Goal: Find specific page/section: Find specific page/section

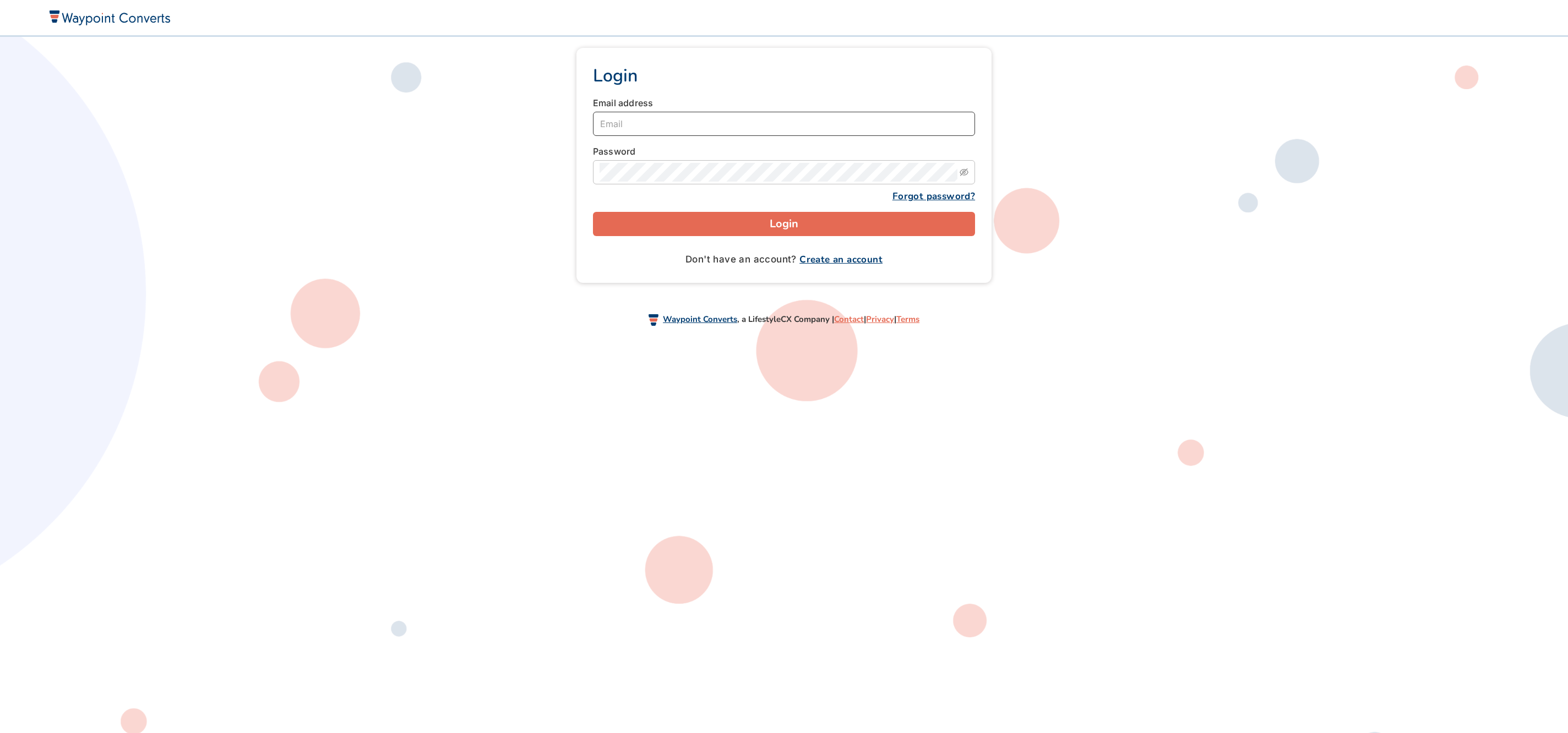
click at [806, 129] on input "Email" at bounding box center [784, 123] width 382 height 24
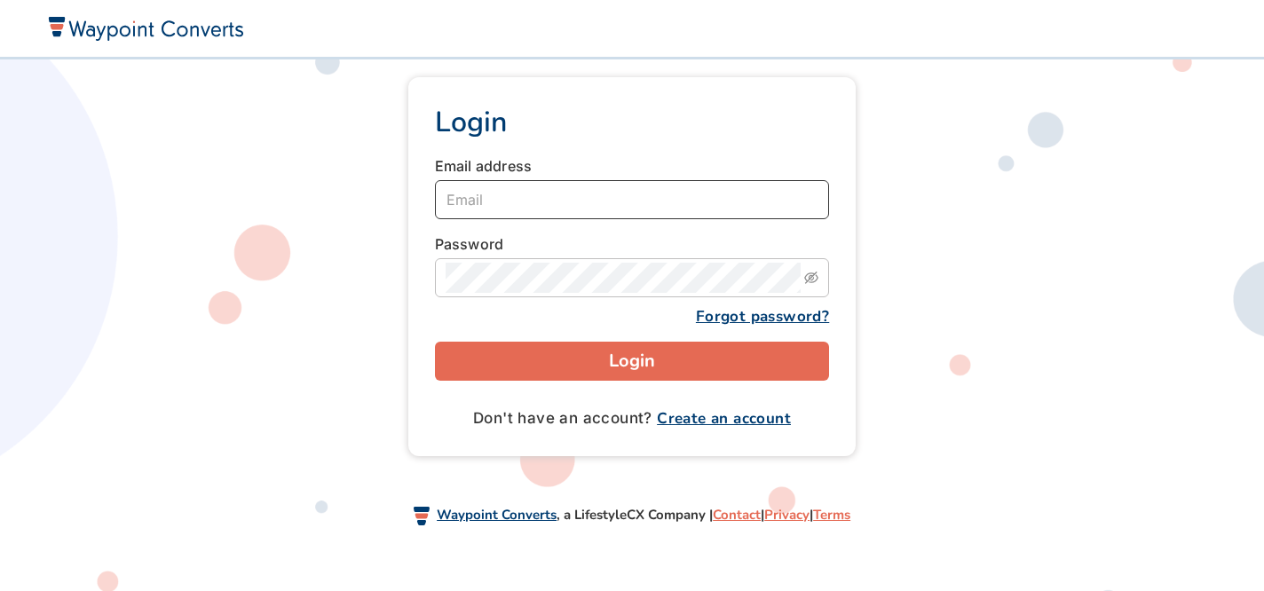
click at [532, 199] on input "Email" at bounding box center [632, 199] width 395 height 39
type input "brandoncompagnamba@gmail.com"
click at [592, 355] on button "Login" at bounding box center [632, 361] width 395 height 39
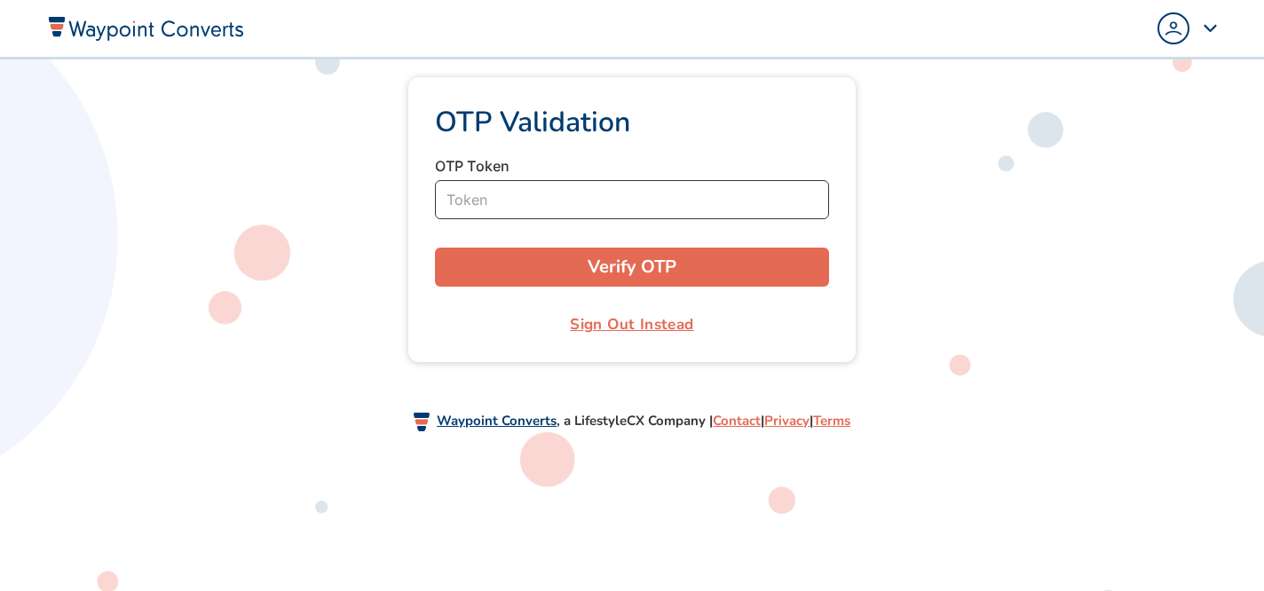
click at [511, 206] on input "Token" at bounding box center [632, 199] width 395 height 39
click at [487, 197] on input "Token" at bounding box center [632, 199] width 395 height 39
click at [467, 199] on input "Token" at bounding box center [632, 199] width 395 height 39
click at [552, 272] on button "Verify OTP" at bounding box center [632, 267] width 395 height 39
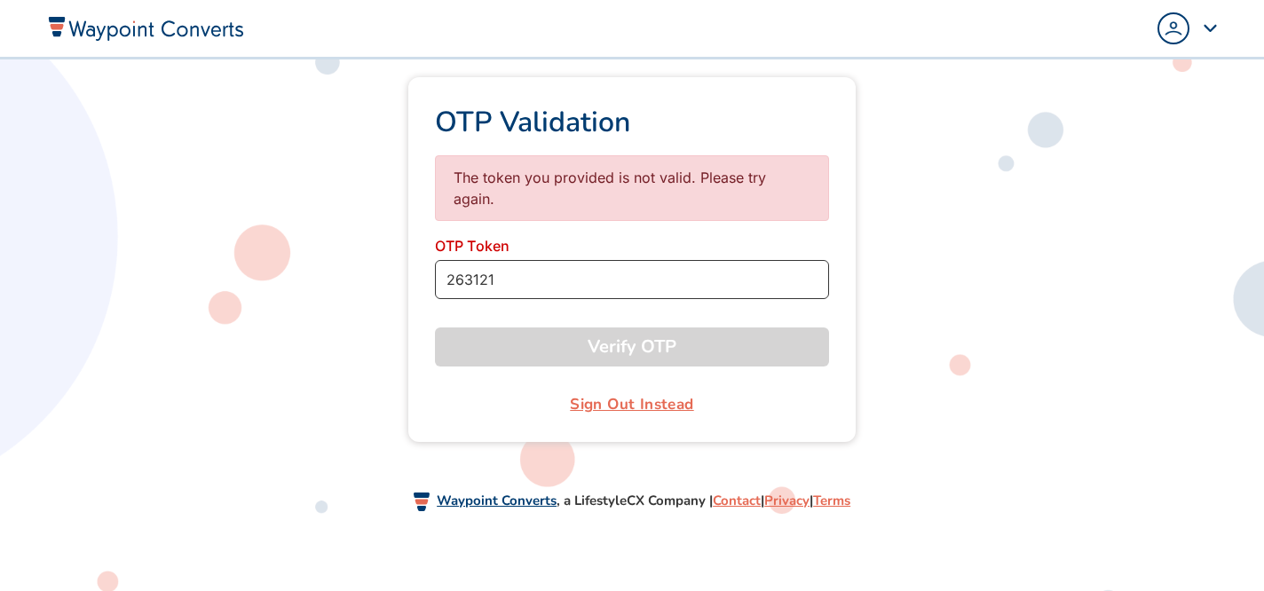
click at [508, 260] on input "263121" at bounding box center [632, 279] width 395 height 39
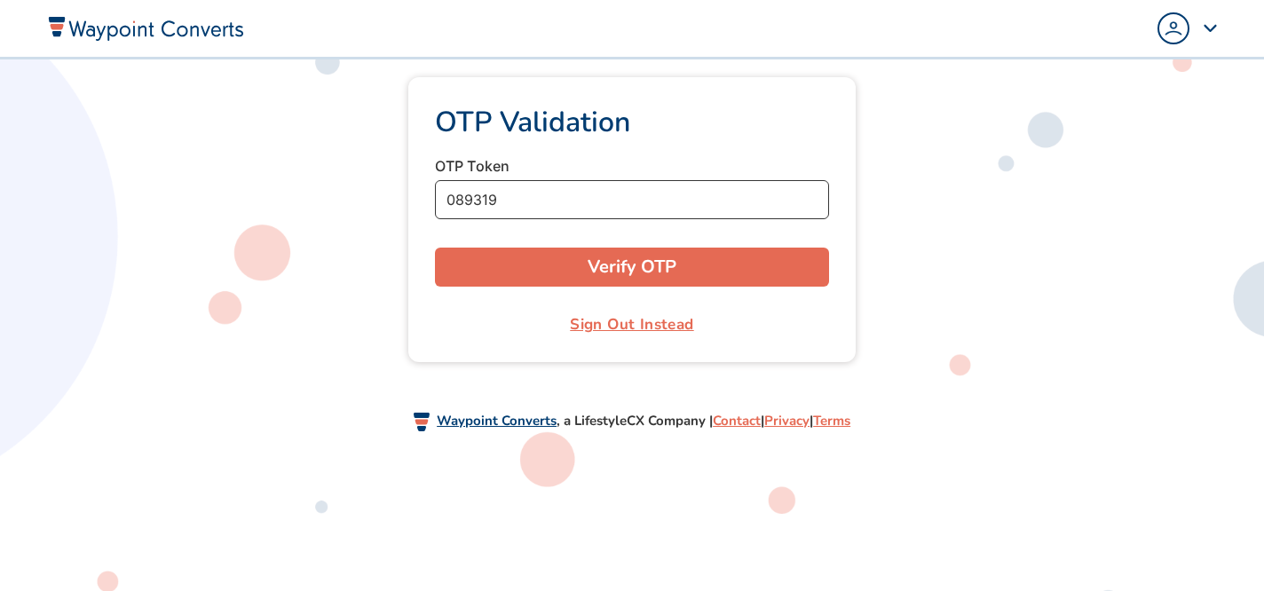
type input "089319"
click at [695, 272] on button "Verify OTP" at bounding box center [632, 267] width 395 height 39
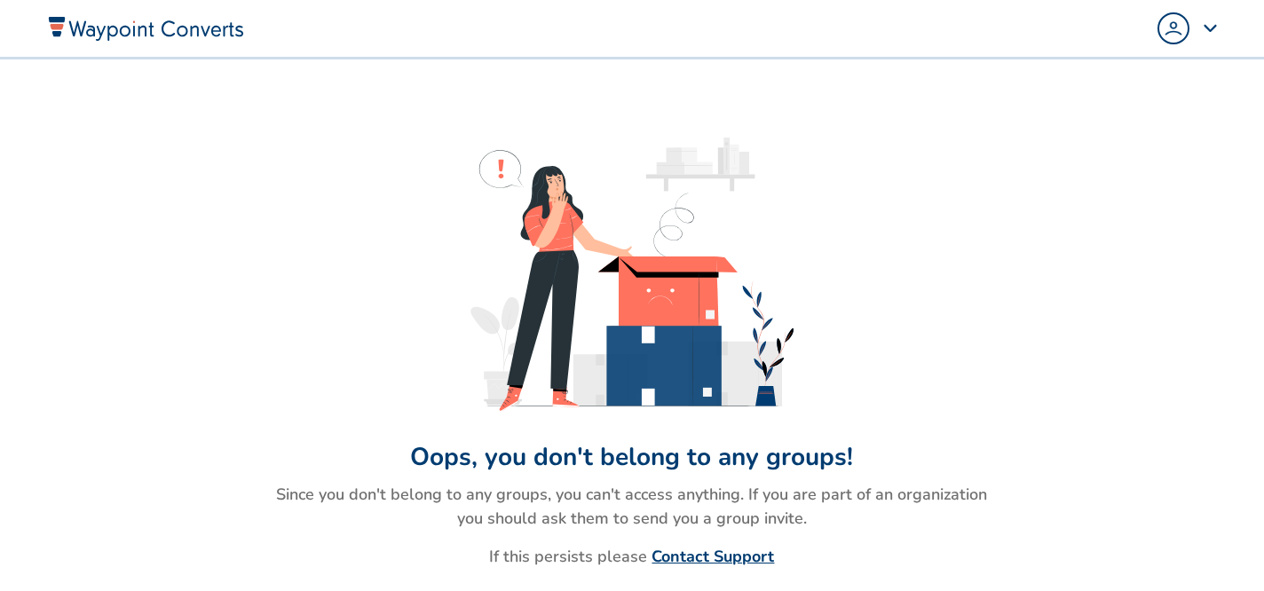
click at [1176, 23] on img "Popover trigger" at bounding box center [1173, 28] width 28 height 28
click at [1096, 96] on span "Admin Panel" at bounding box center [1127, 101] width 83 height 21
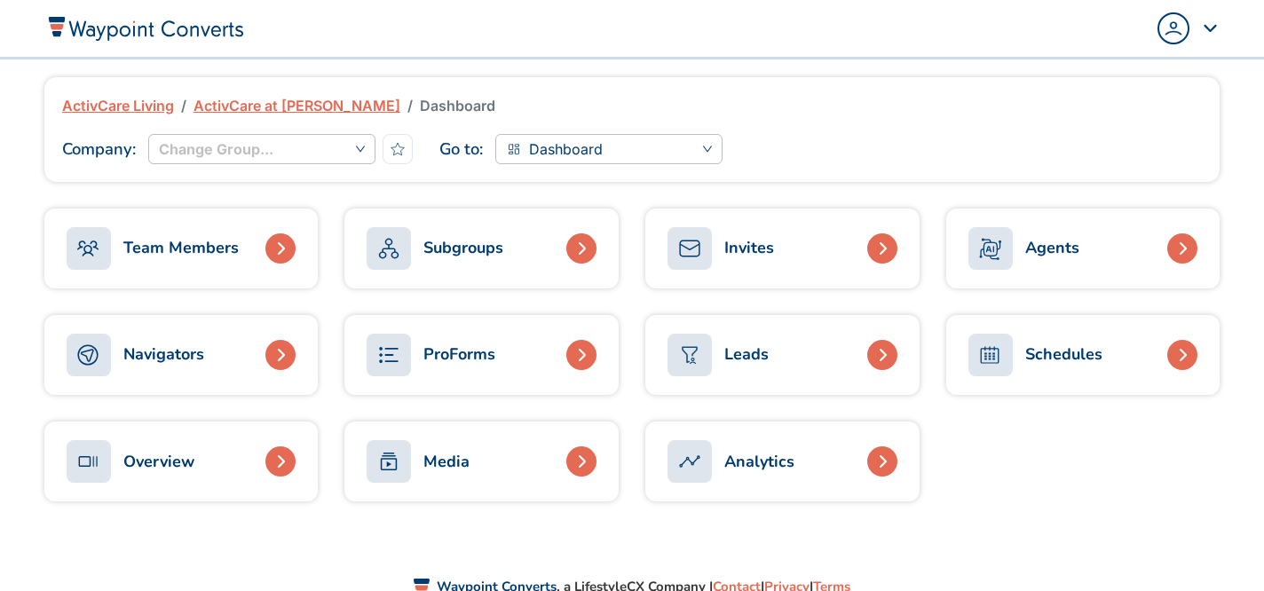
click at [728, 444] on div "Analytics" at bounding box center [730, 461] width 127 height 43
